Goal: Task Accomplishment & Management: Manage account settings

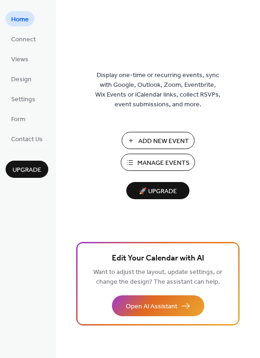
click at [171, 160] on span "Manage Events" at bounding box center [163, 163] width 52 height 10
click at [166, 162] on span "Manage Events" at bounding box center [163, 163] width 52 height 10
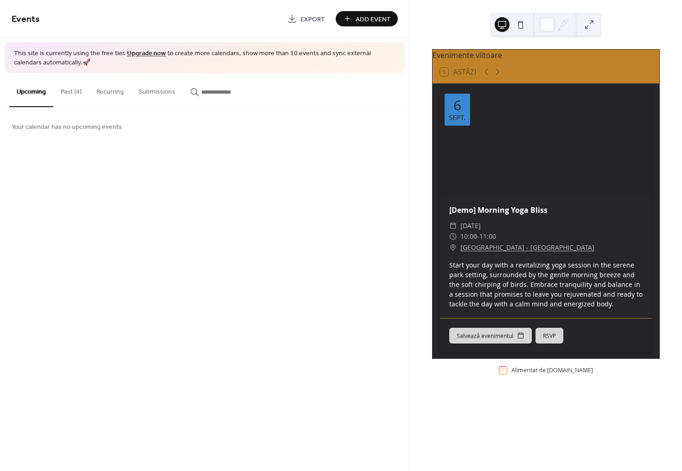
click at [43, 125] on span "Your calendar has no upcoming events" at bounding box center [67, 127] width 110 height 10
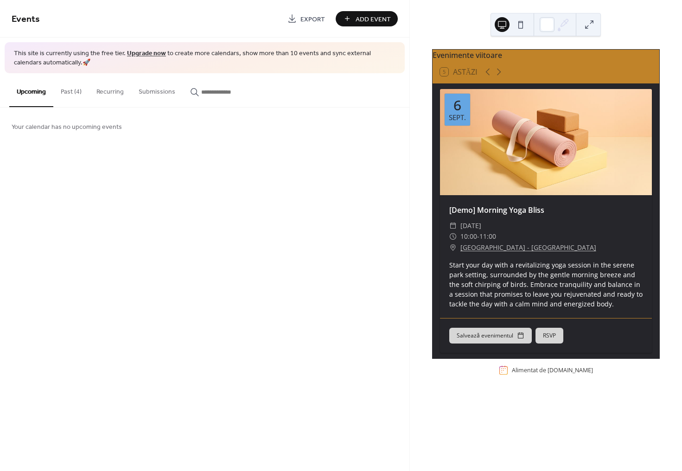
click at [75, 90] on button "Past (4)" at bounding box center [71, 89] width 36 height 33
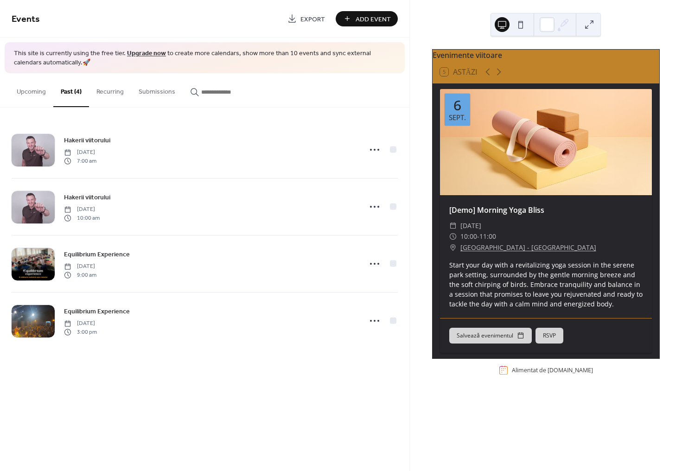
click at [115, 94] on button "Recurring" at bounding box center [110, 89] width 42 height 33
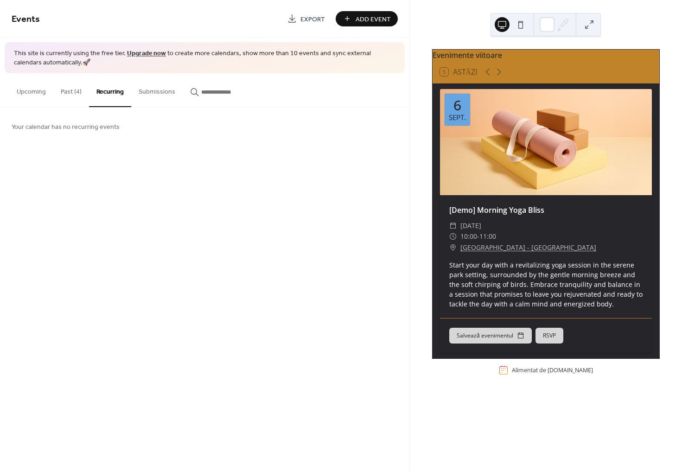
click at [163, 94] on button "Submissions" at bounding box center [156, 89] width 51 height 33
click at [226, 94] on input "button" at bounding box center [229, 92] width 56 height 10
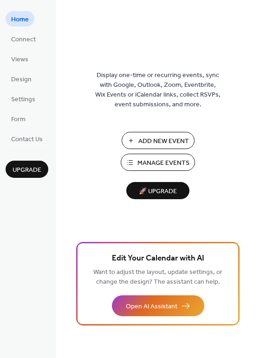
click at [159, 161] on span "Manage Events" at bounding box center [163, 163] width 52 height 10
click at [13, 118] on span "Form" at bounding box center [18, 120] width 14 height 10
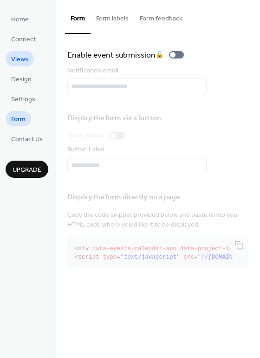
click at [20, 60] on span "Views" at bounding box center [19, 60] width 17 height 10
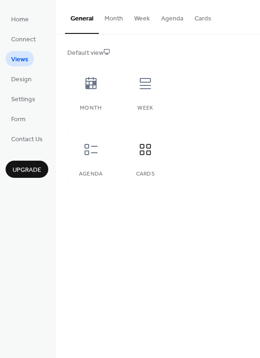
click at [190, 16] on button "Cards" at bounding box center [203, 16] width 28 height 33
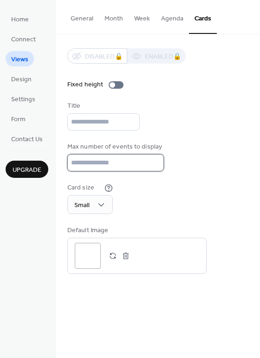
click at [89, 167] on input "**" at bounding box center [115, 162] width 96 height 17
type input "*"
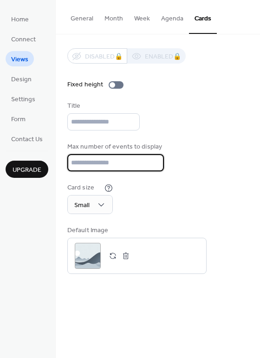
type input "*"
click at [200, 162] on div "Max number of events to display *" at bounding box center [157, 156] width 181 height 29
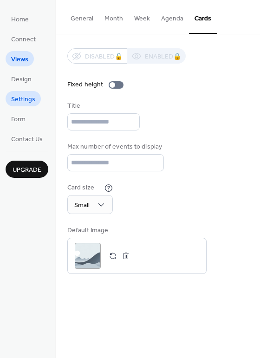
click at [24, 95] on span "Settings" at bounding box center [23, 100] width 24 height 10
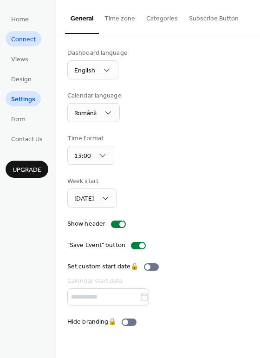
click at [27, 42] on span "Connect" at bounding box center [23, 40] width 25 height 10
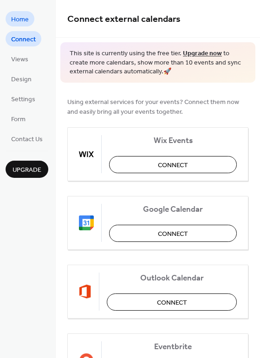
drag, startPoint x: 21, startPoint y: 9, endPoint x: 27, endPoint y: 12, distance: 7.1
click at [21, 9] on div "Home Connect Views Design Settings Form Contact Us Upgrade" at bounding box center [28, 179] width 56 height 358
click at [18, 19] on span "Home" at bounding box center [20, 20] width 18 height 10
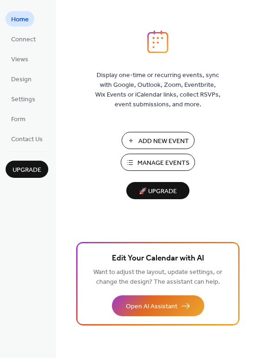
click at [154, 158] on span "Manage Events" at bounding box center [163, 163] width 52 height 10
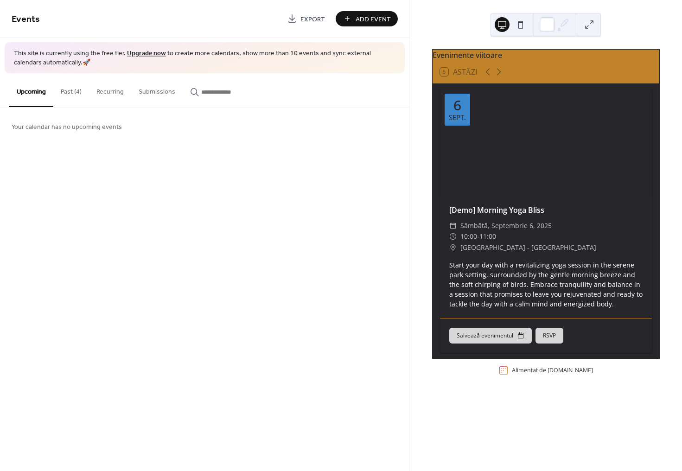
click at [358, 14] on span "Add Event" at bounding box center [373, 19] width 35 height 10
